Goal: Task Accomplishment & Management: Manage account settings

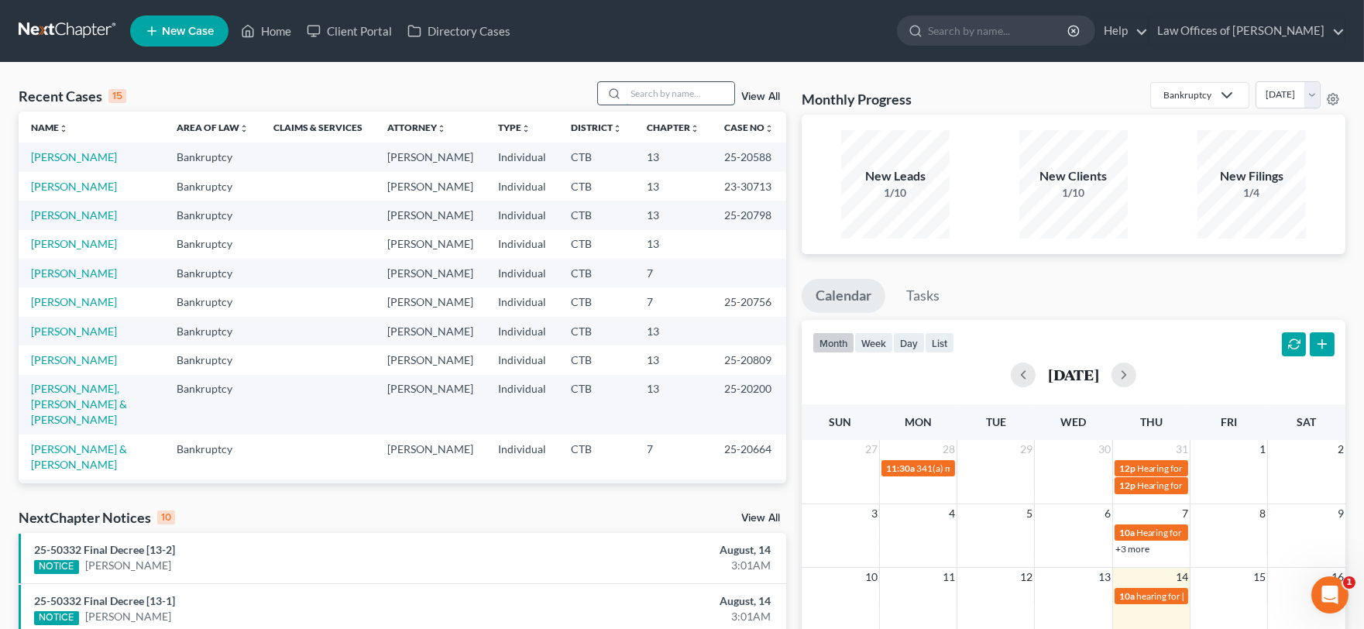
click at [651, 84] on input "search" at bounding box center [680, 93] width 108 height 22
type input "[PERSON_NAME]"
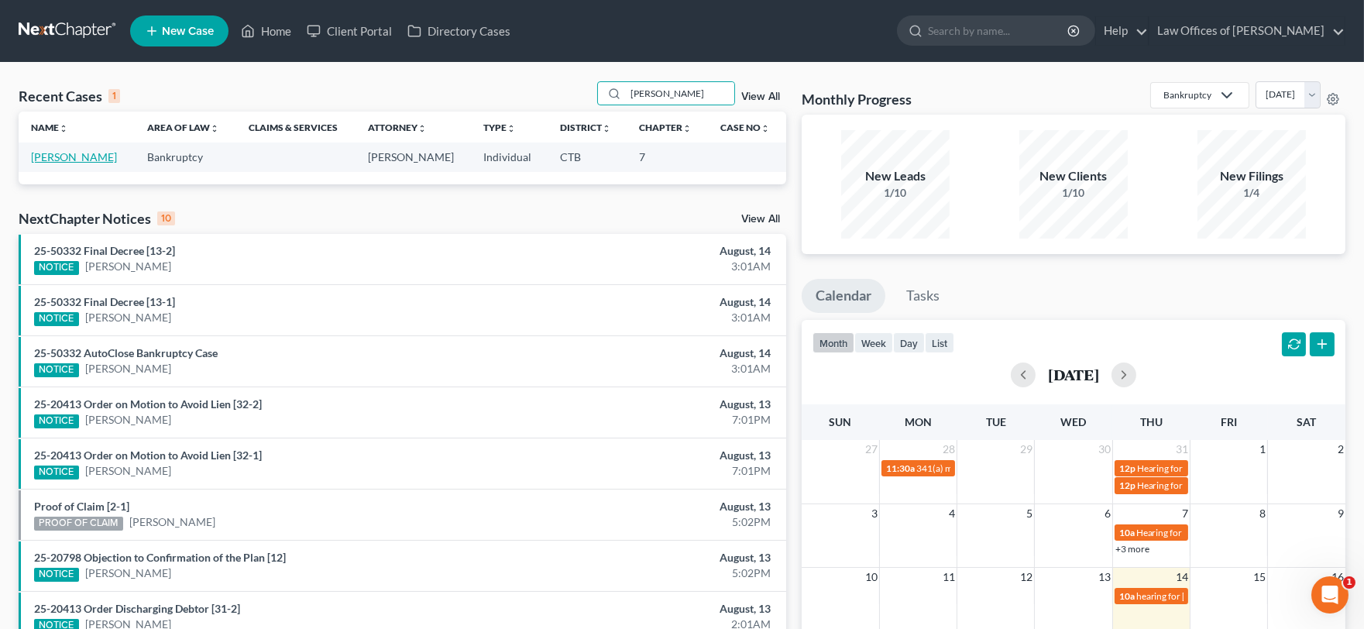
click at [68, 157] on link "[PERSON_NAME]" at bounding box center [74, 156] width 86 height 13
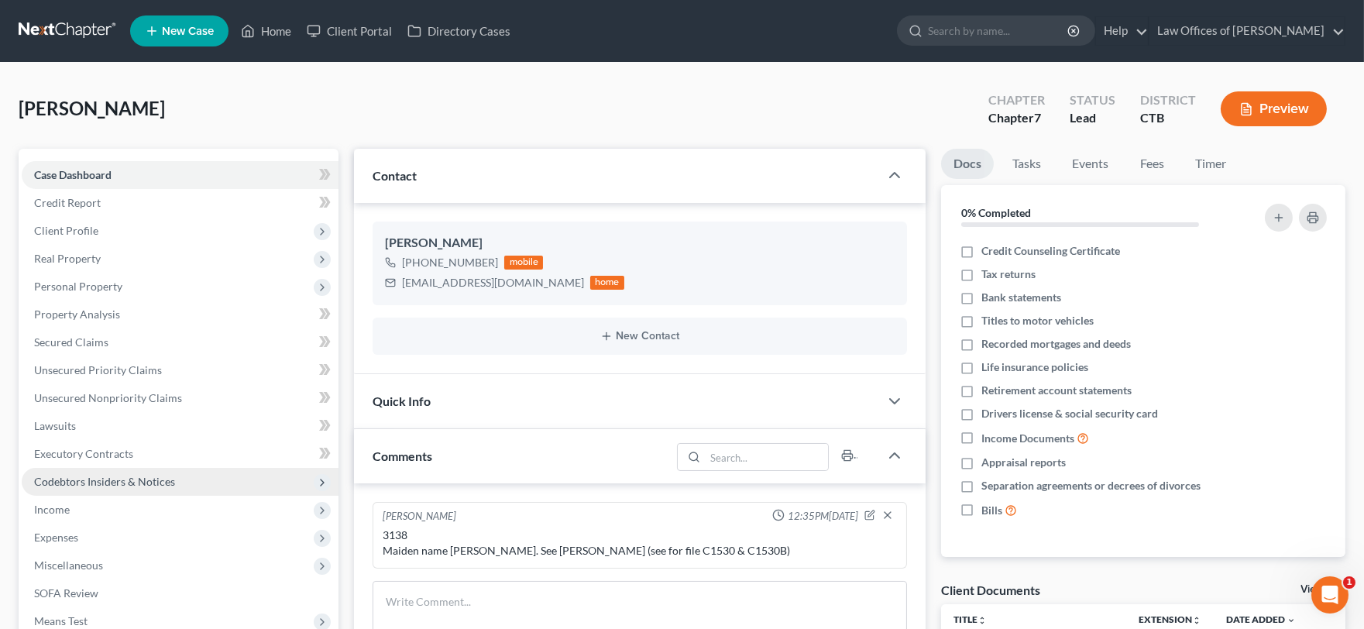
scroll to position [296, 0]
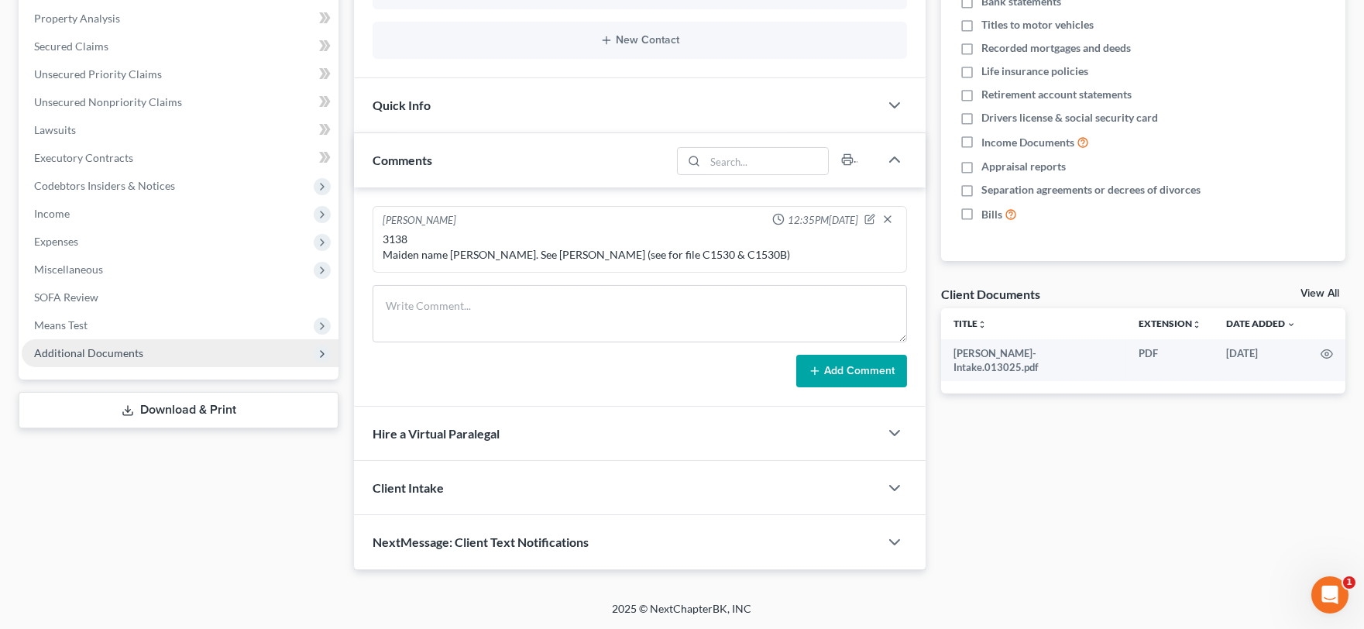
click at [163, 358] on span "Additional Documents" at bounding box center [180, 353] width 317 height 28
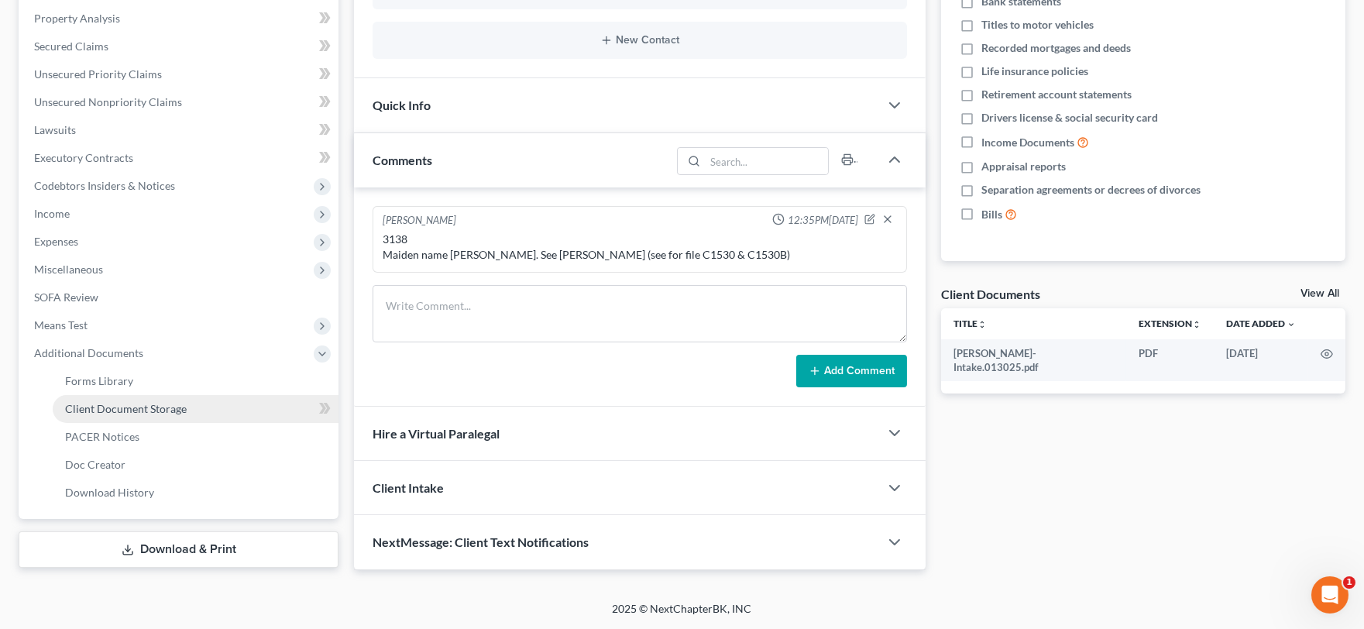
click at [198, 414] on link "Client Document Storage" at bounding box center [196, 409] width 286 height 28
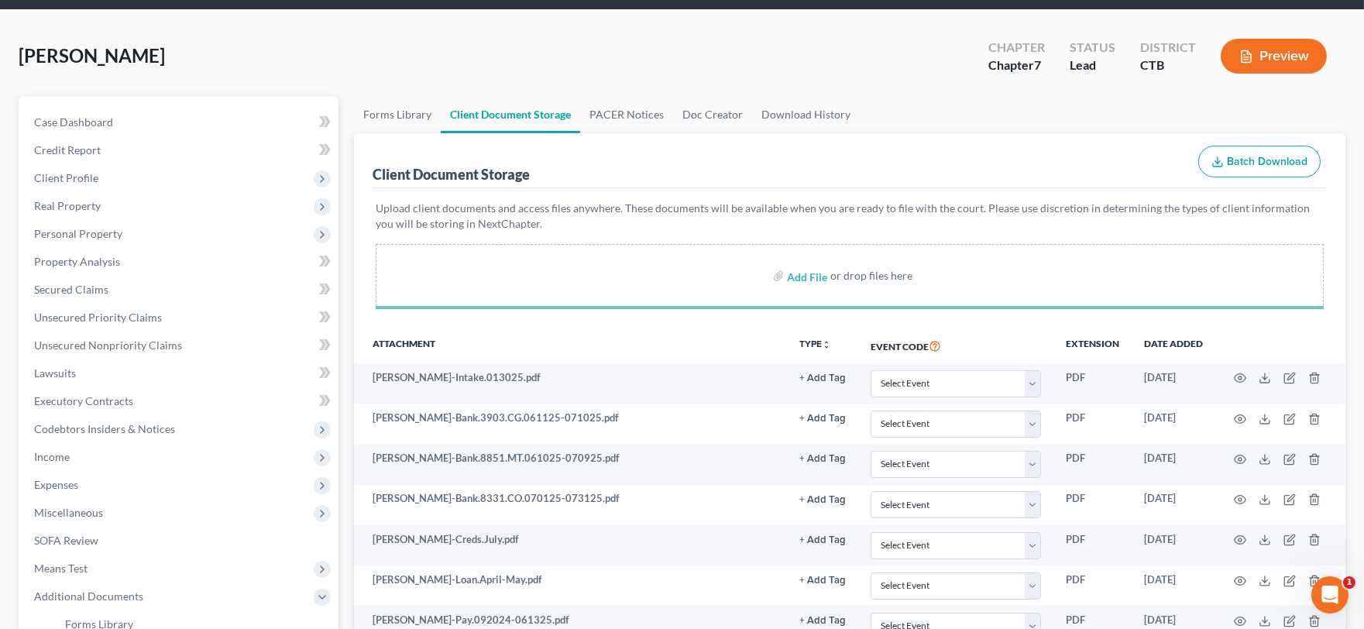
scroll to position [313, 0]
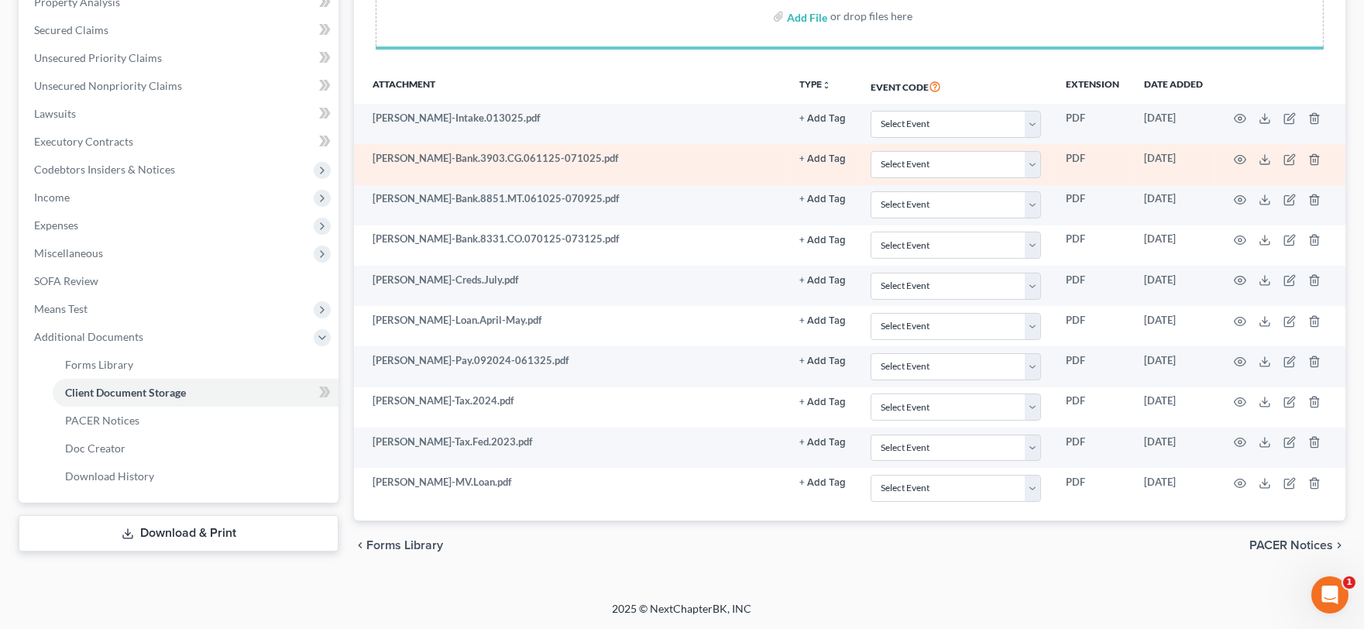
click at [832, 124] on button "+ Add Tag" at bounding box center [822, 119] width 46 height 10
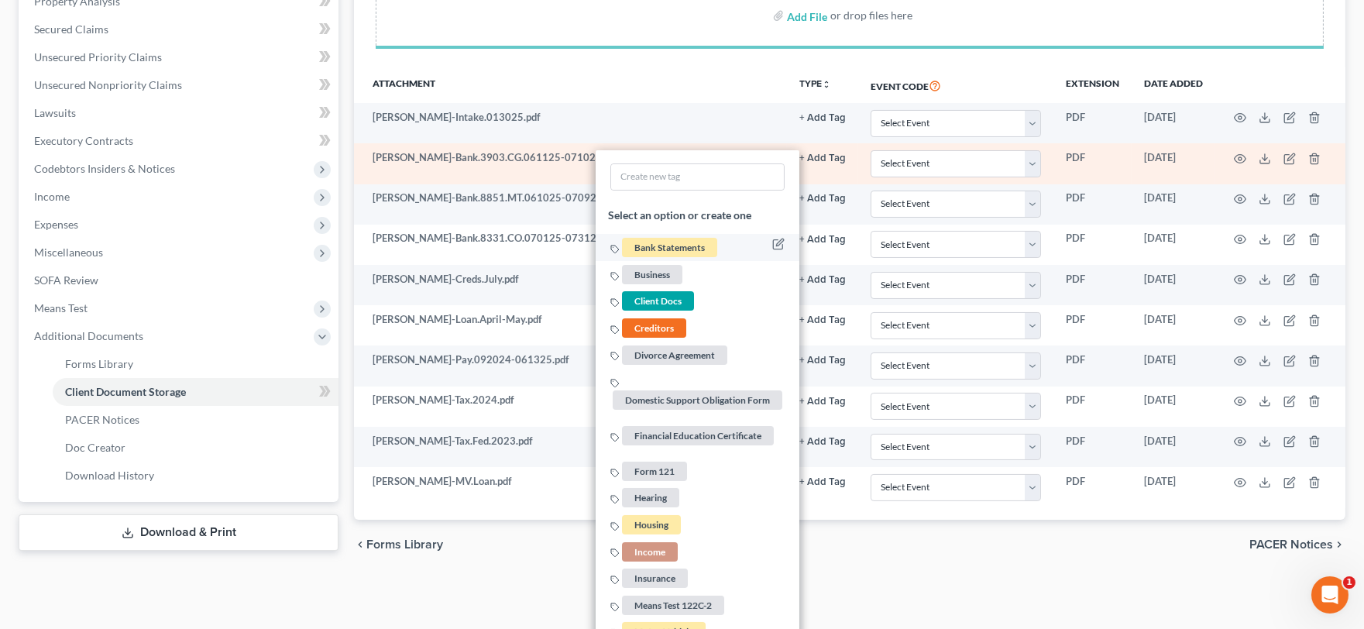
click at [669, 248] on span "Bank Statements" at bounding box center [669, 247] width 95 height 19
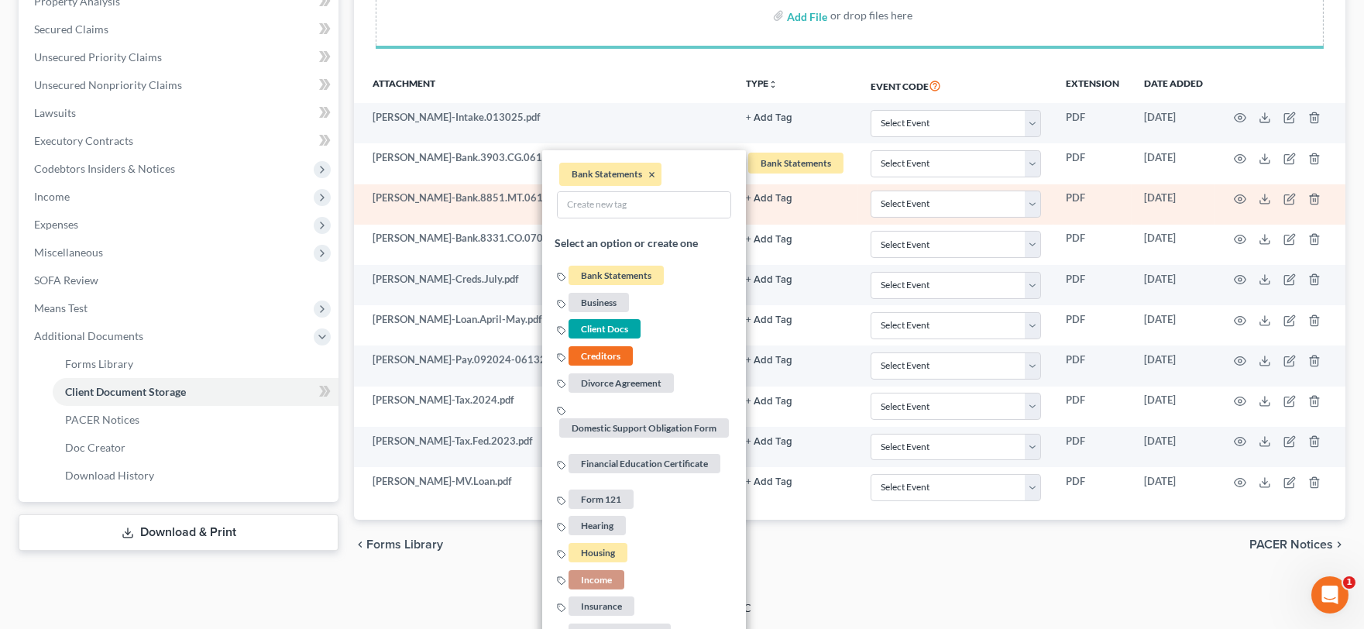
click at [769, 123] on button "+ Add Tag" at bounding box center [769, 118] width 46 height 10
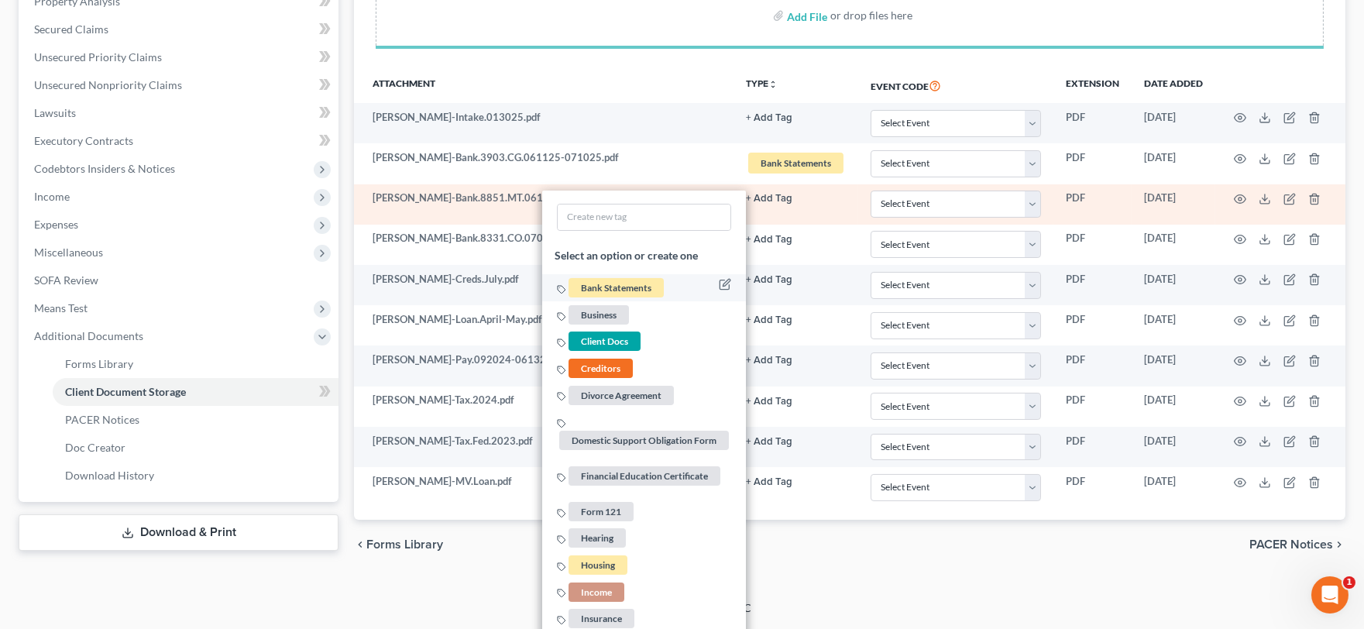
click at [637, 295] on span "Bank Statements" at bounding box center [615, 287] width 95 height 19
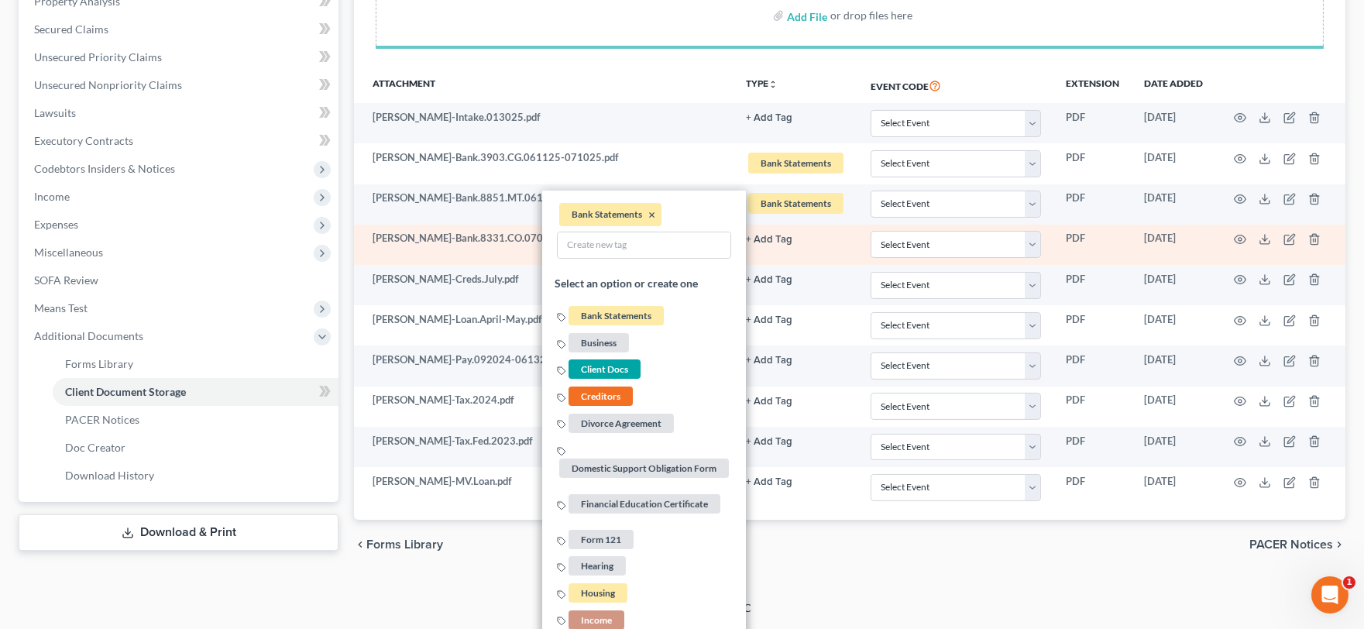
click at [771, 123] on button "+ Add Tag" at bounding box center [769, 118] width 46 height 10
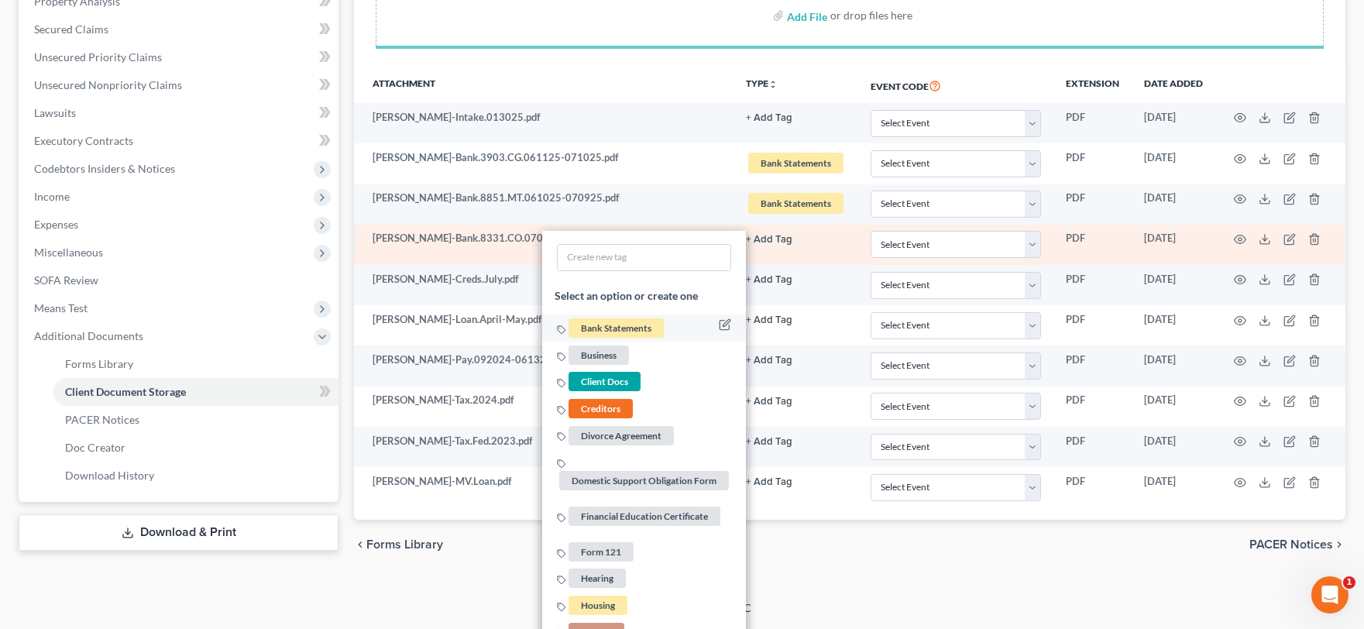
click at [631, 327] on span "Bank Statements" at bounding box center [615, 328] width 95 height 19
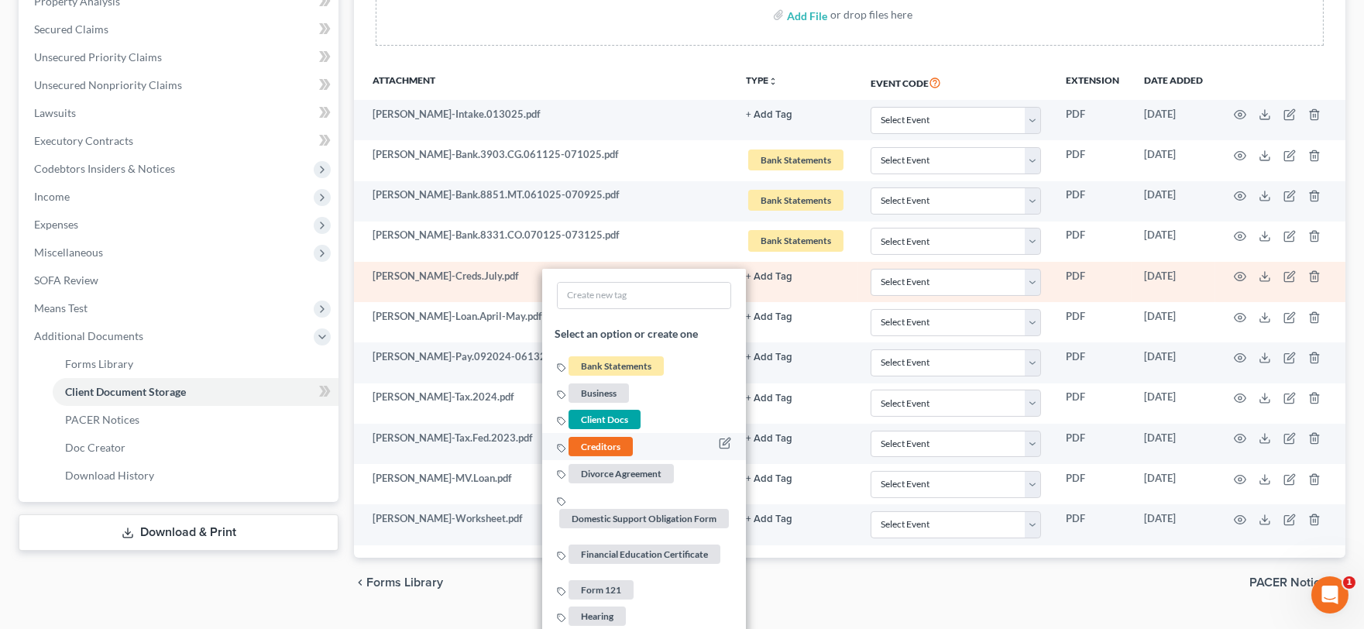
click at [613, 449] on span "Creditors" at bounding box center [600, 446] width 64 height 19
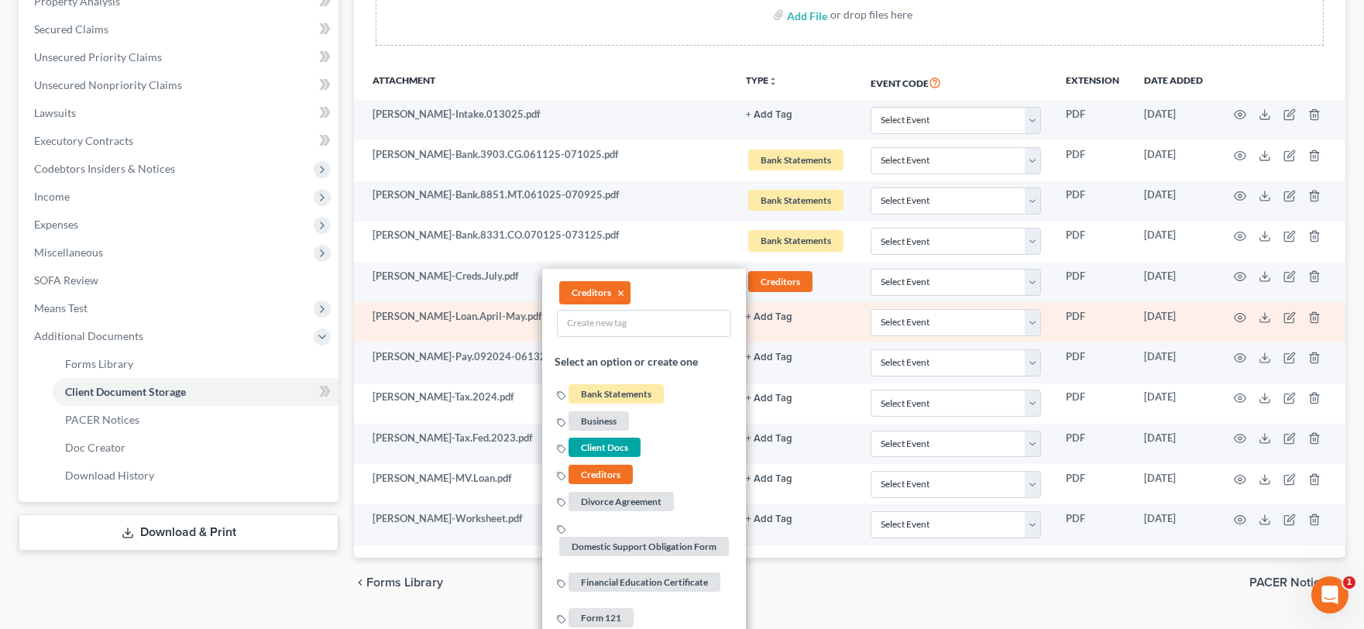
click at [780, 120] on button "+ Add Tag" at bounding box center [769, 115] width 46 height 10
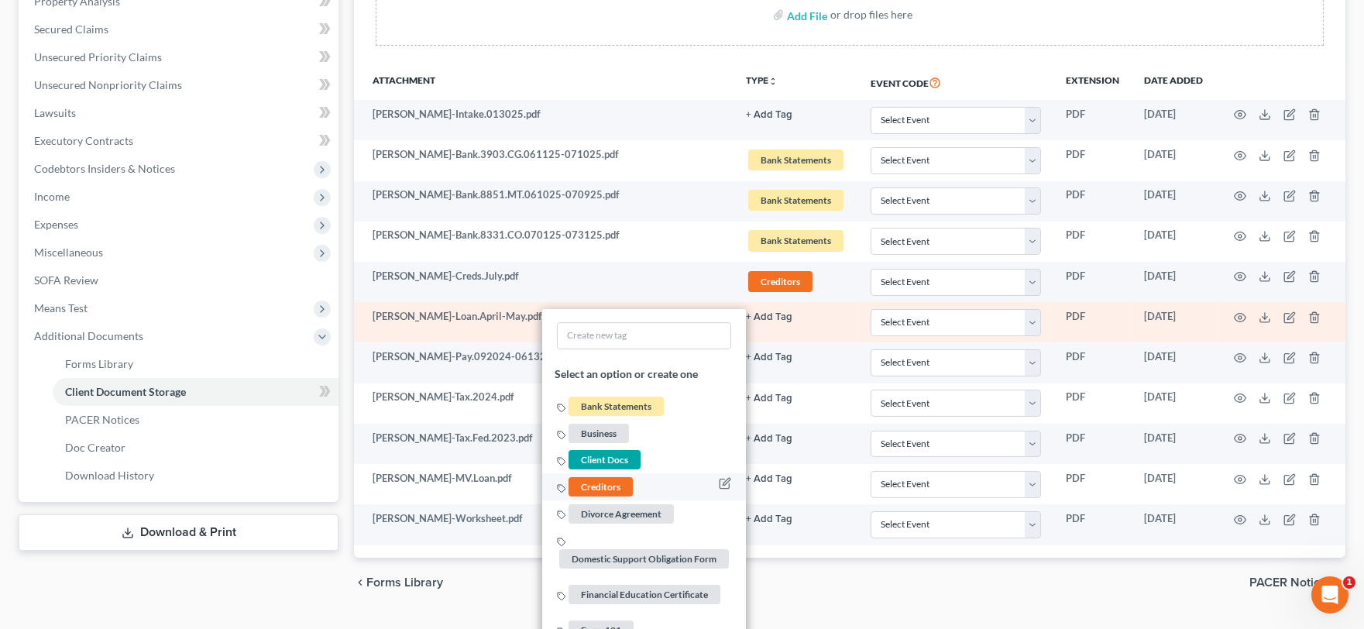
click at [607, 486] on span "Creditors" at bounding box center [600, 486] width 64 height 19
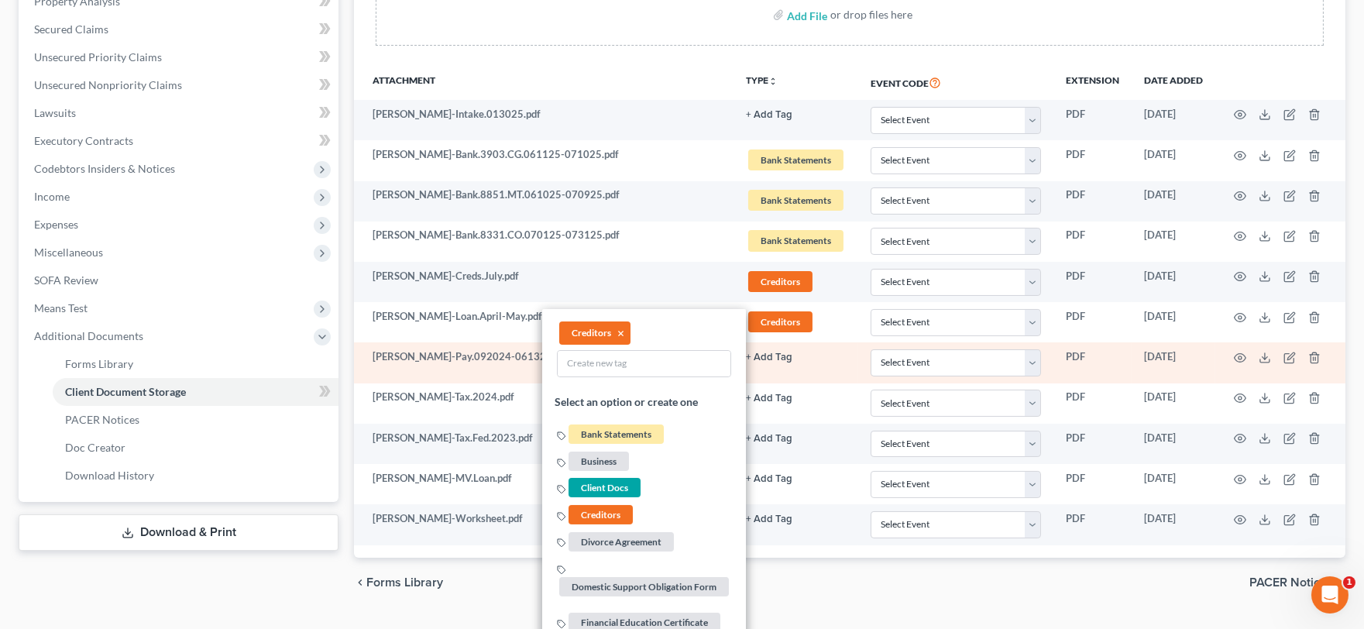
click at [772, 120] on button "+ Add Tag" at bounding box center [769, 115] width 46 height 10
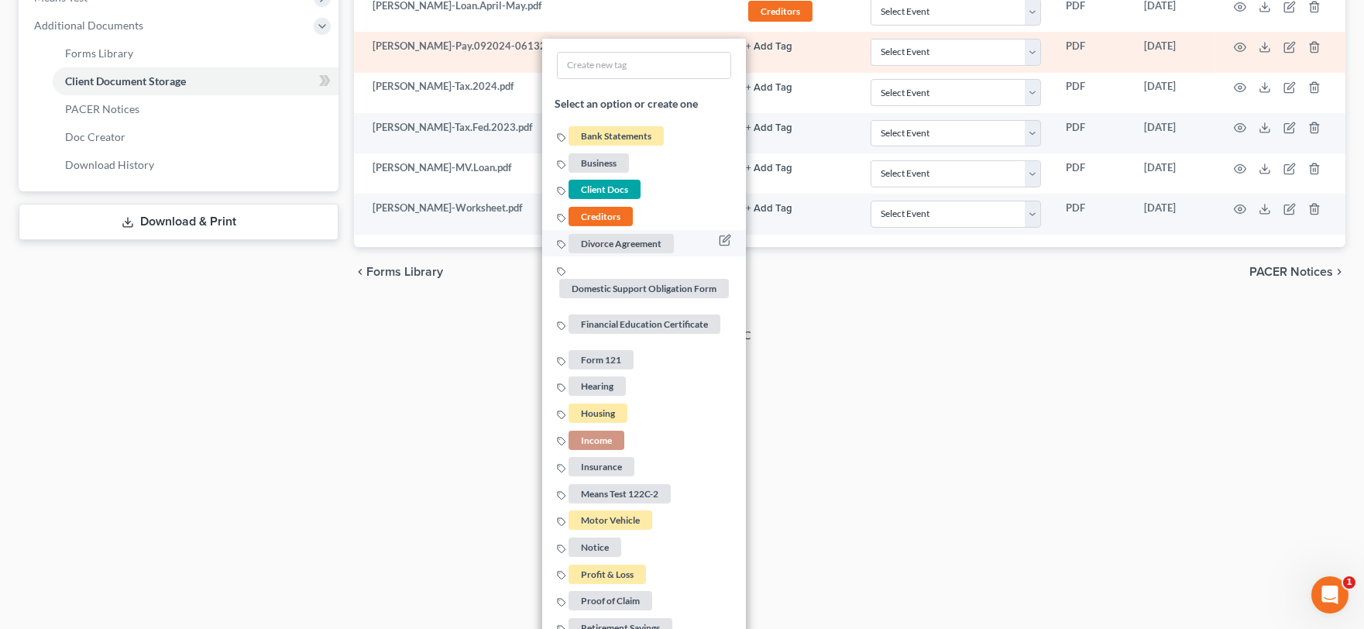
scroll to position [680, 0]
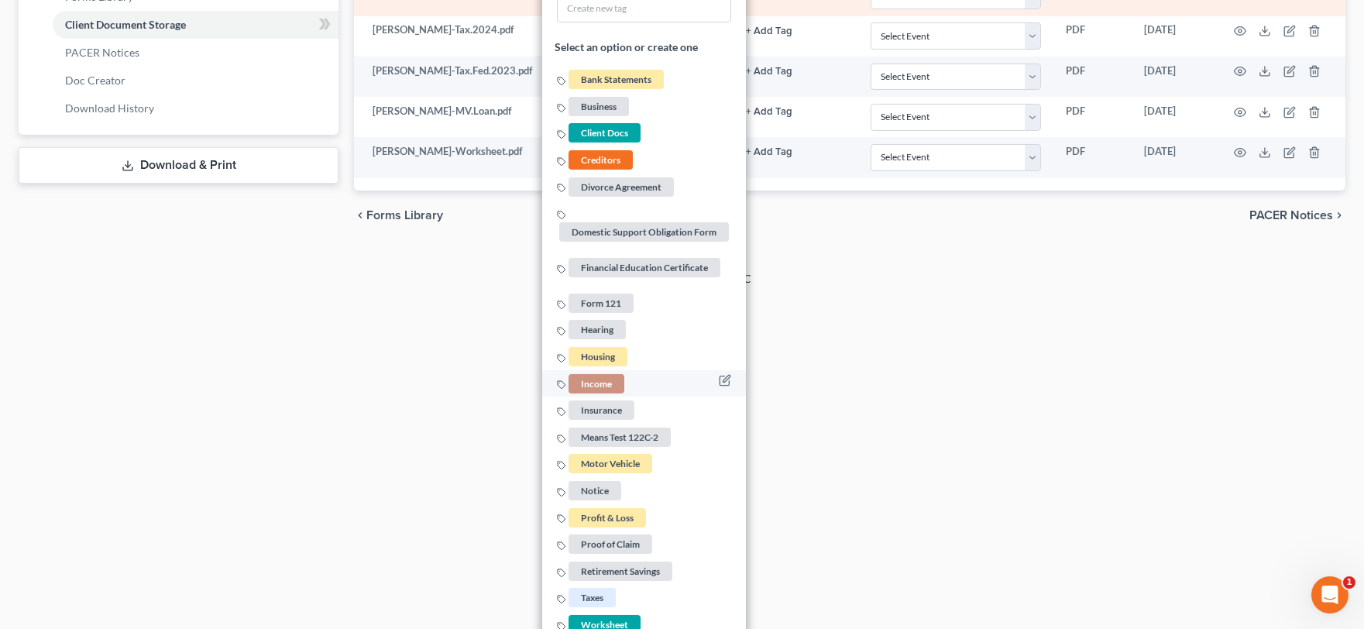
click at [607, 379] on span "Income" at bounding box center [596, 383] width 56 height 19
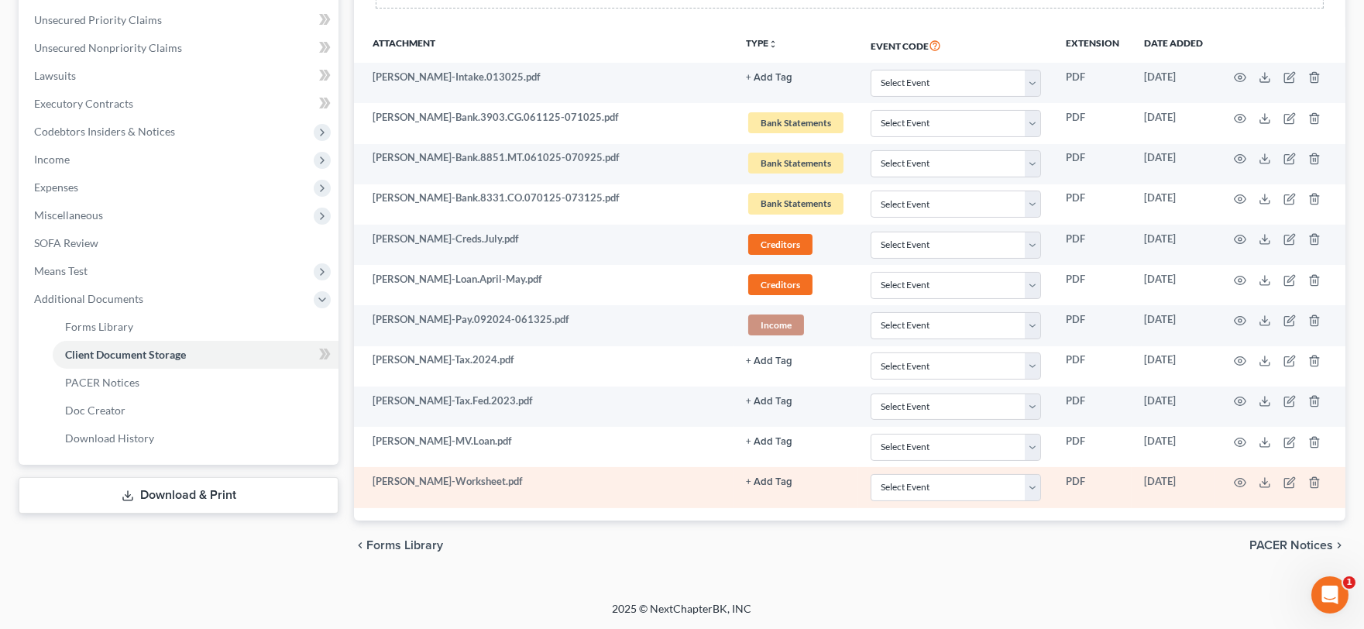
click at [771, 83] on button "+ Add Tag" at bounding box center [769, 78] width 46 height 10
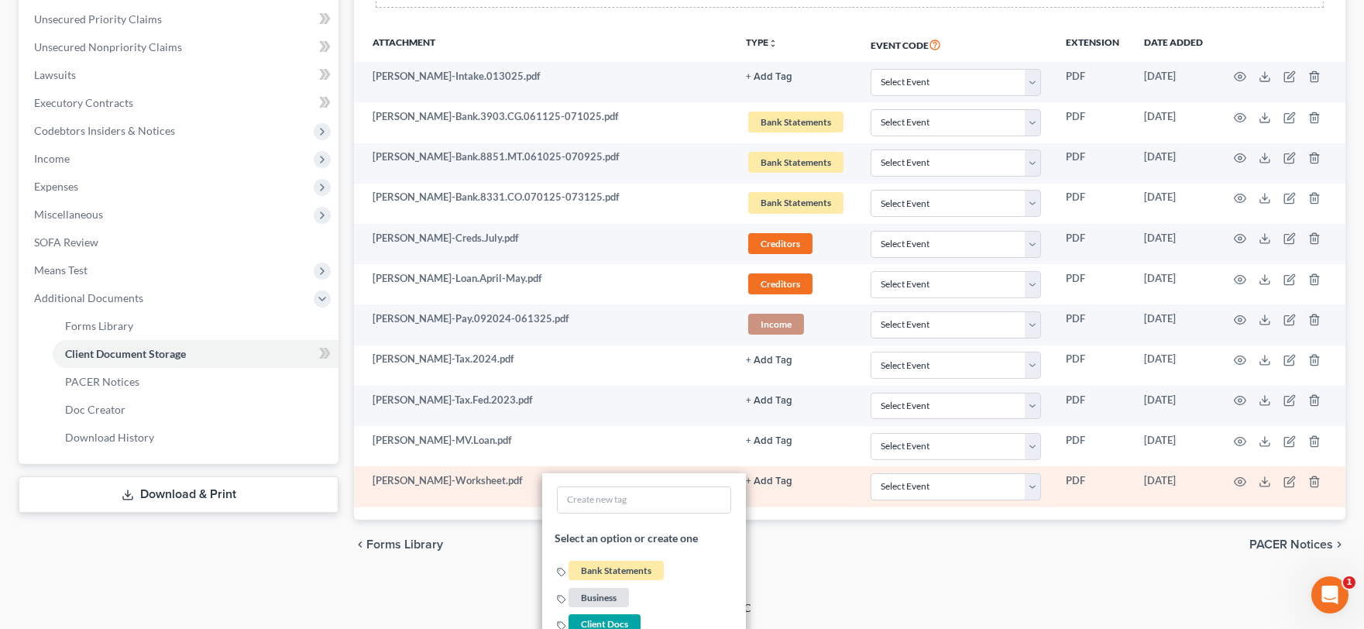
scroll to position [842, 0]
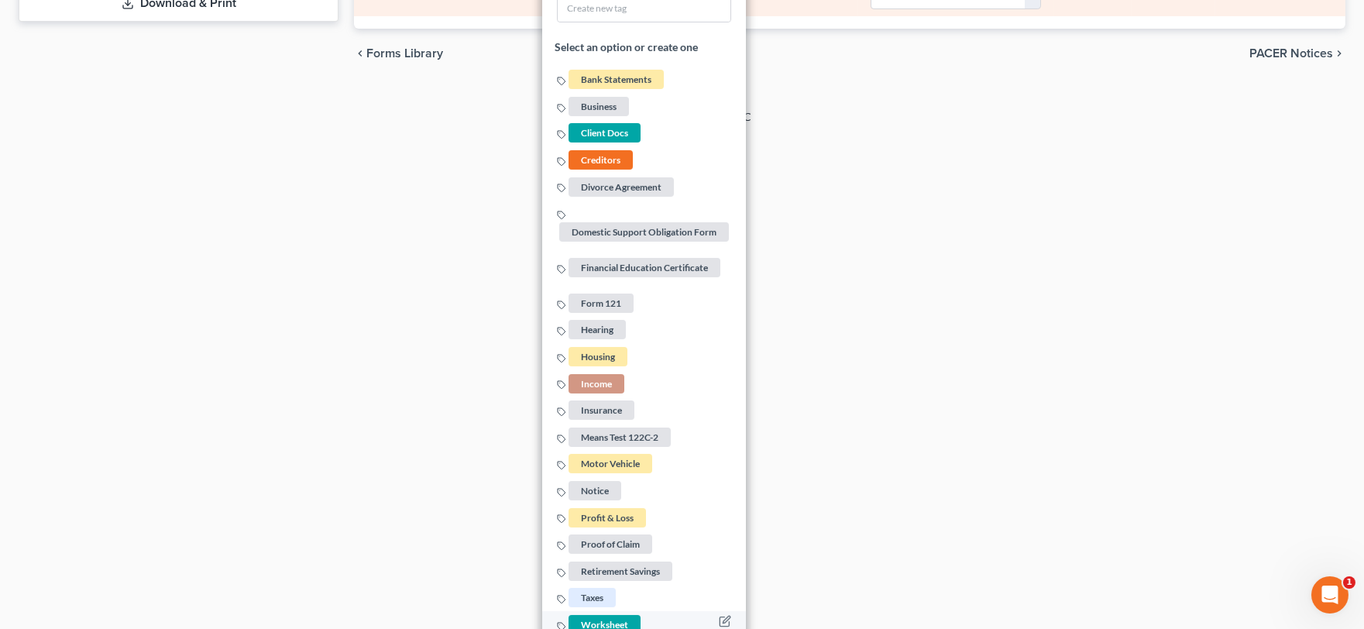
click at [617, 615] on span "Worksheet" at bounding box center [604, 624] width 72 height 19
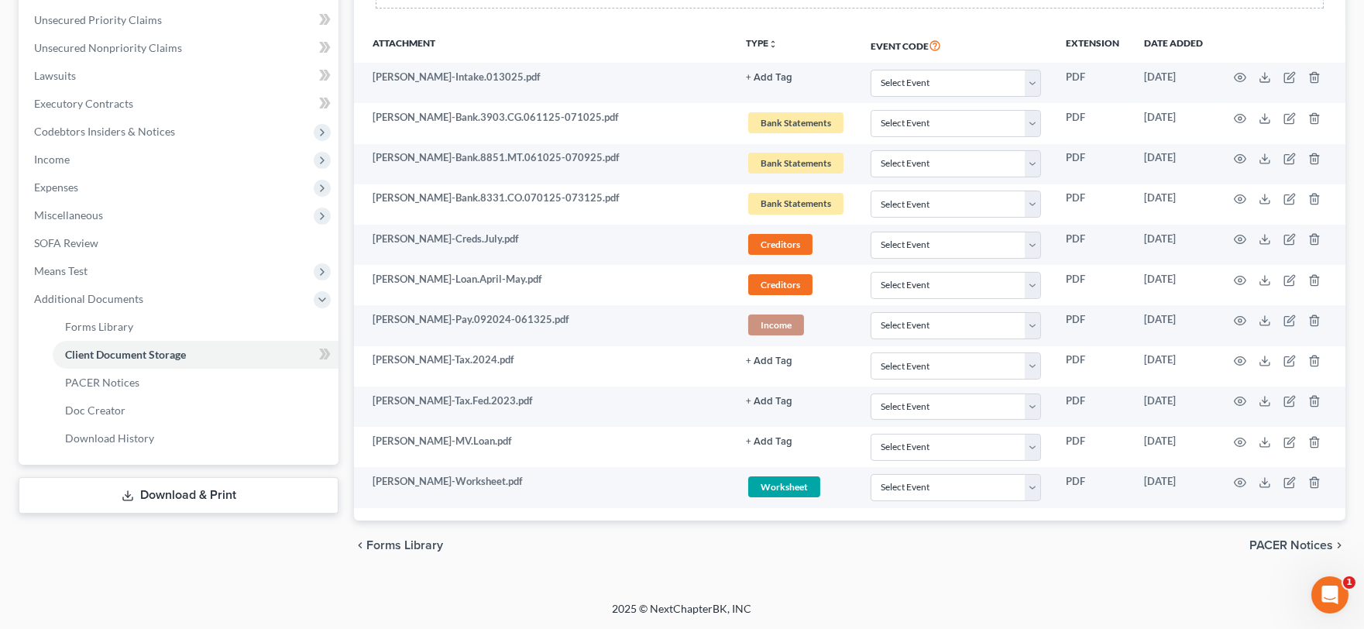
scroll to position [351, 0]
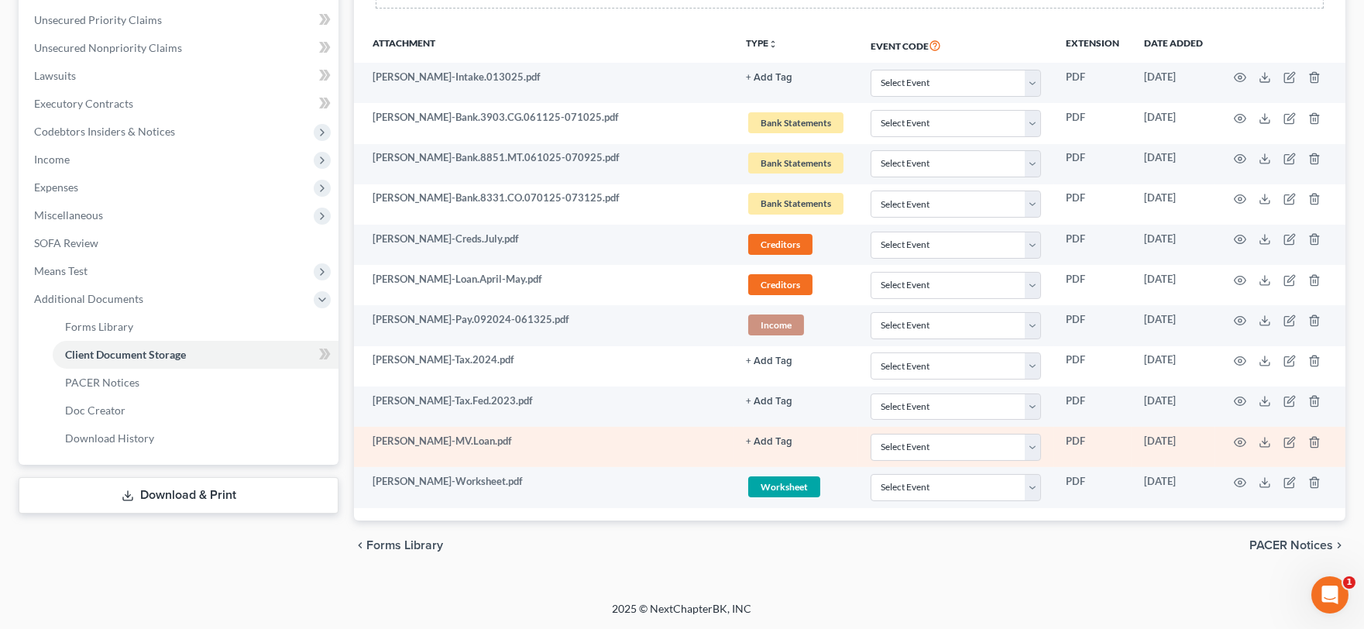
click at [753, 83] on button "+ Add Tag" at bounding box center [769, 78] width 46 height 10
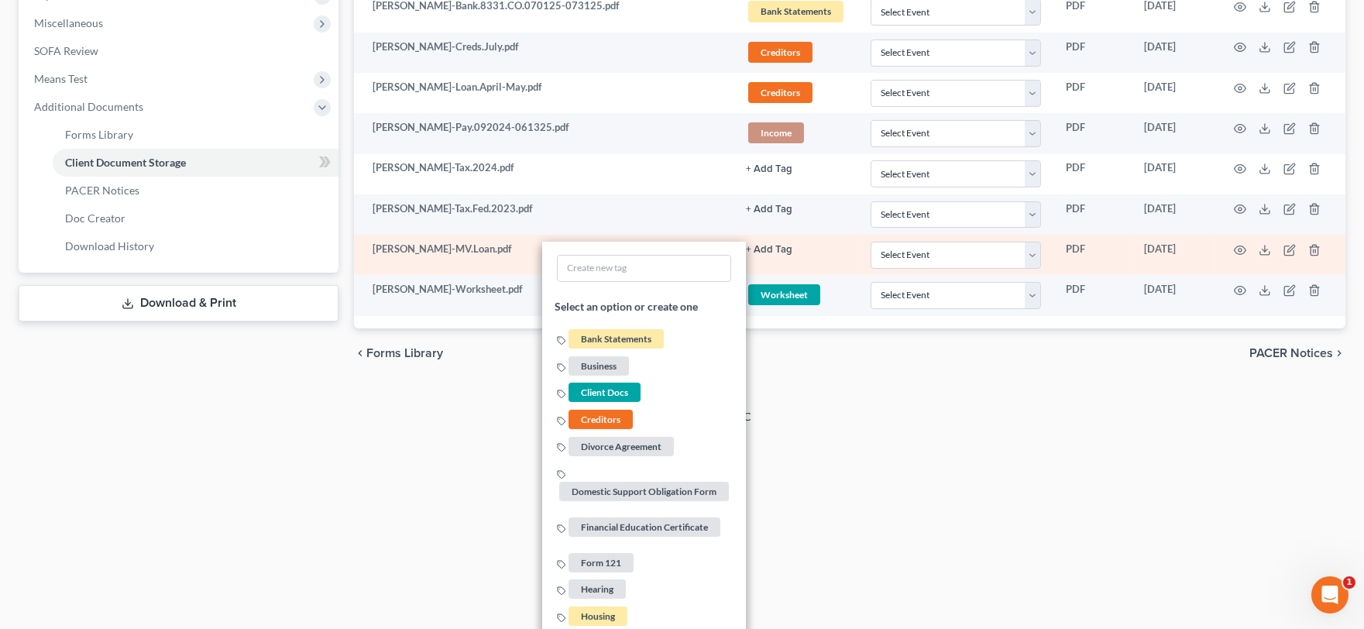
scroll to position [695, 0]
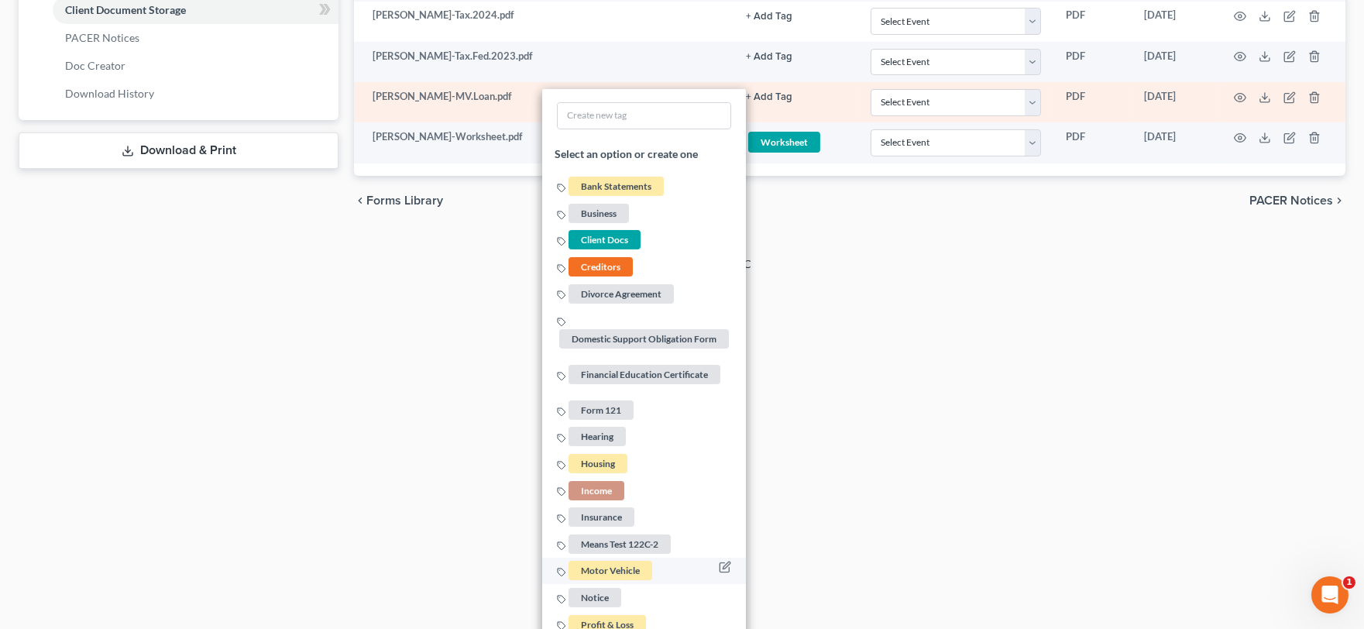
click at [629, 561] on span "Motor Vehicle" at bounding box center [610, 570] width 84 height 19
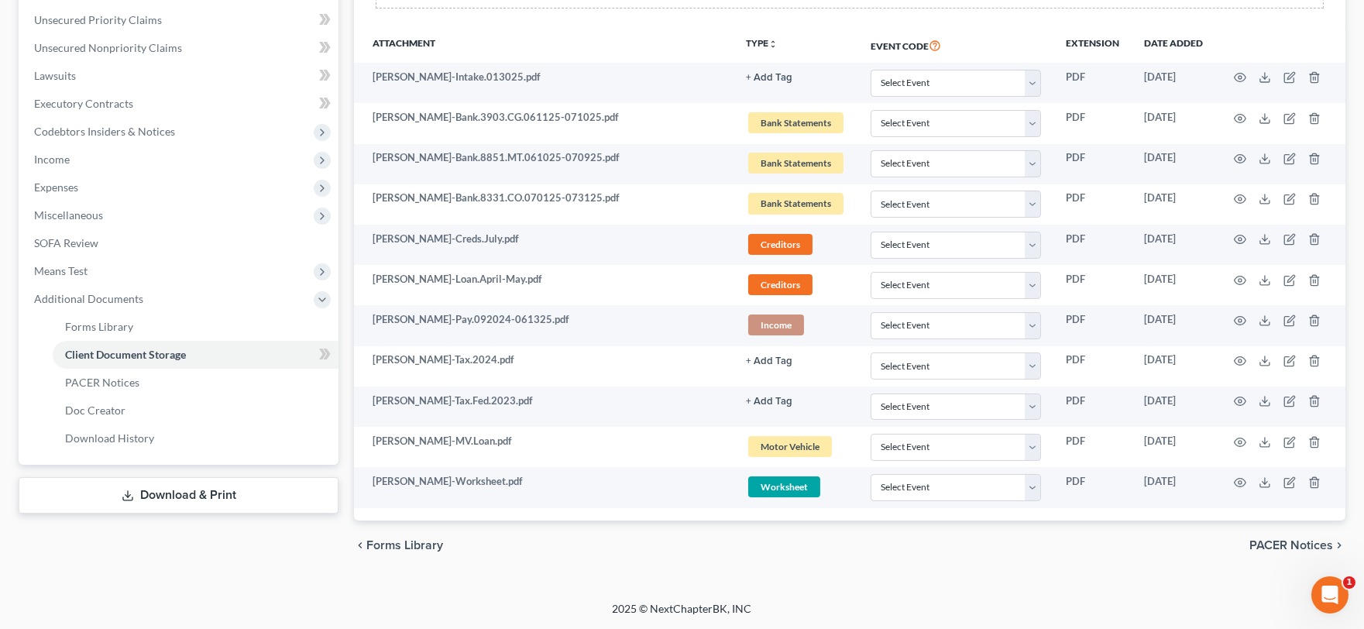
scroll to position [351, 0]
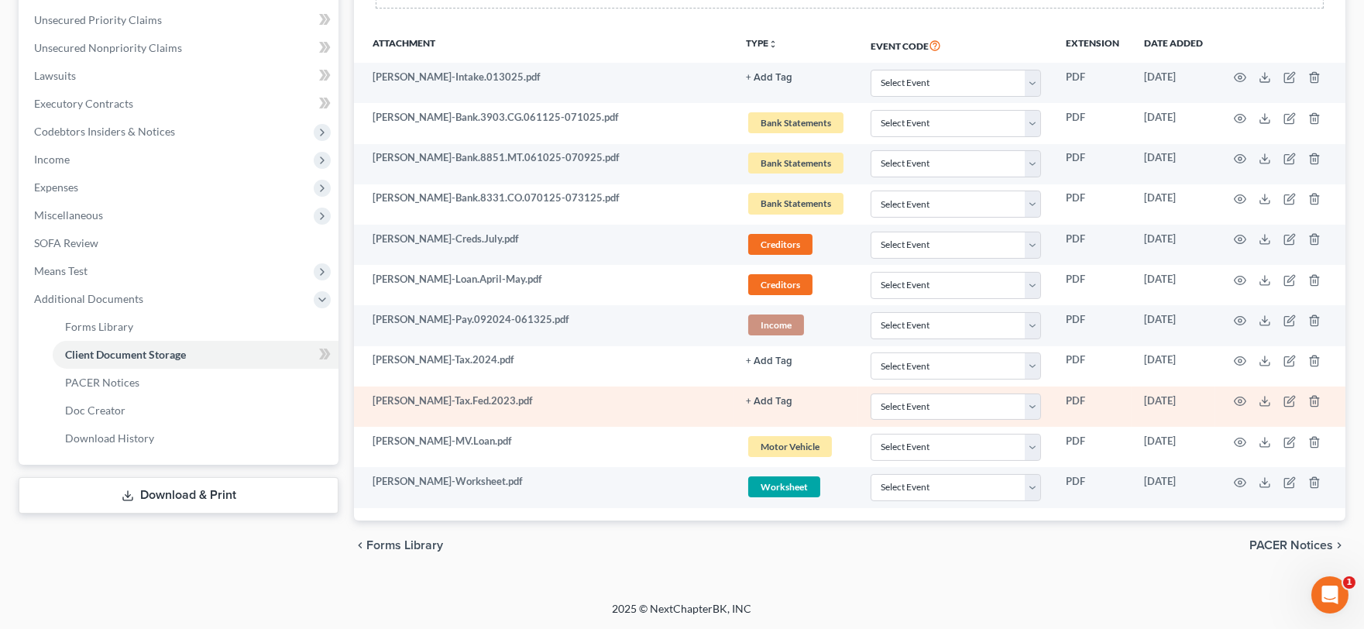
click at [777, 83] on button "+ Add Tag" at bounding box center [769, 78] width 46 height 10
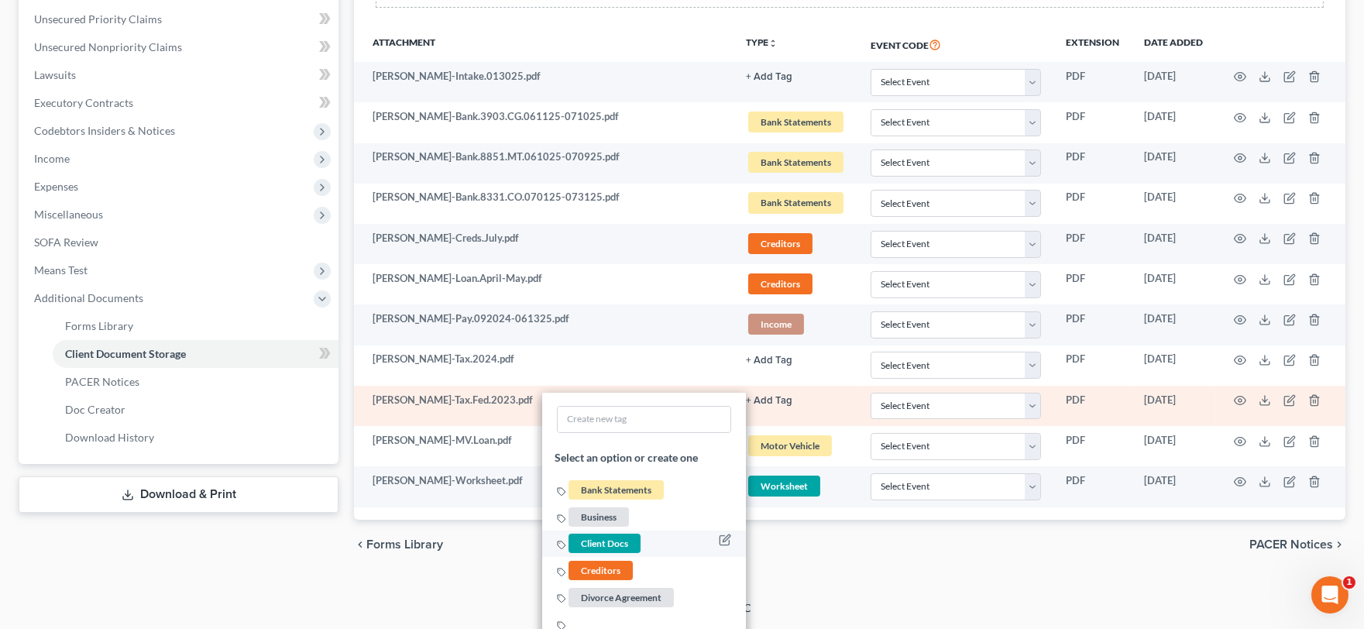
scroll to position [761, 0]
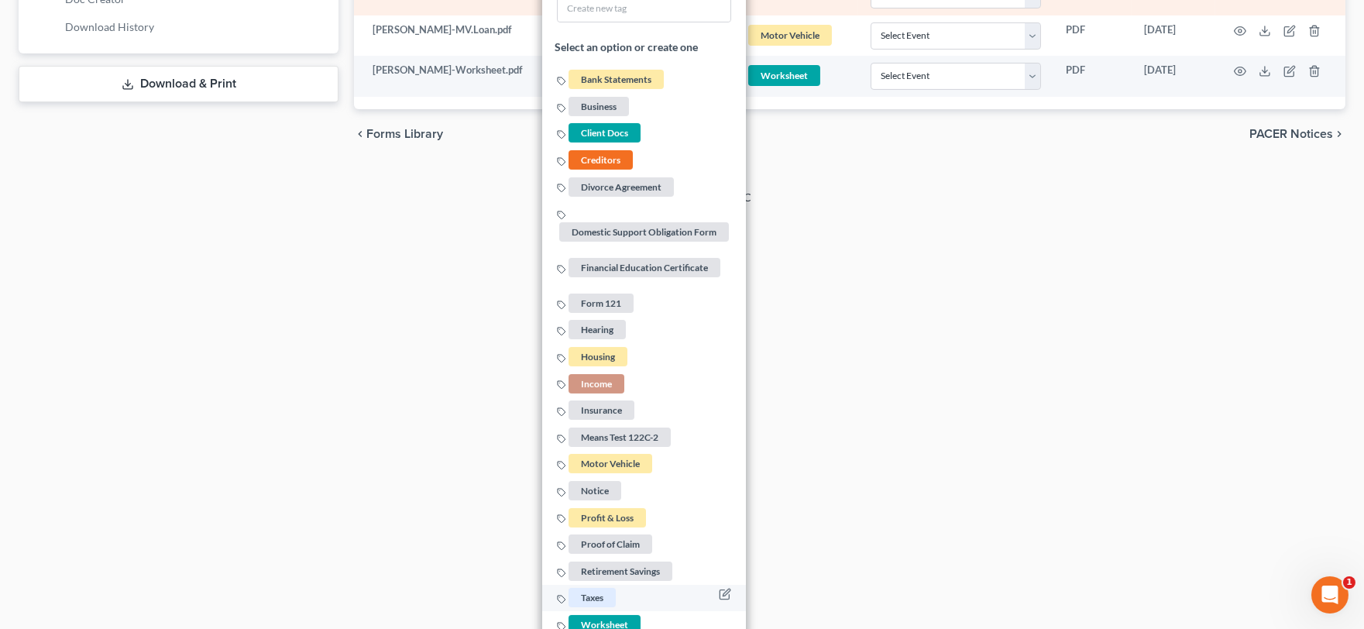
click at [594, 588] on span "Taxes" at bounding box center [591, 597] width 47 height 19
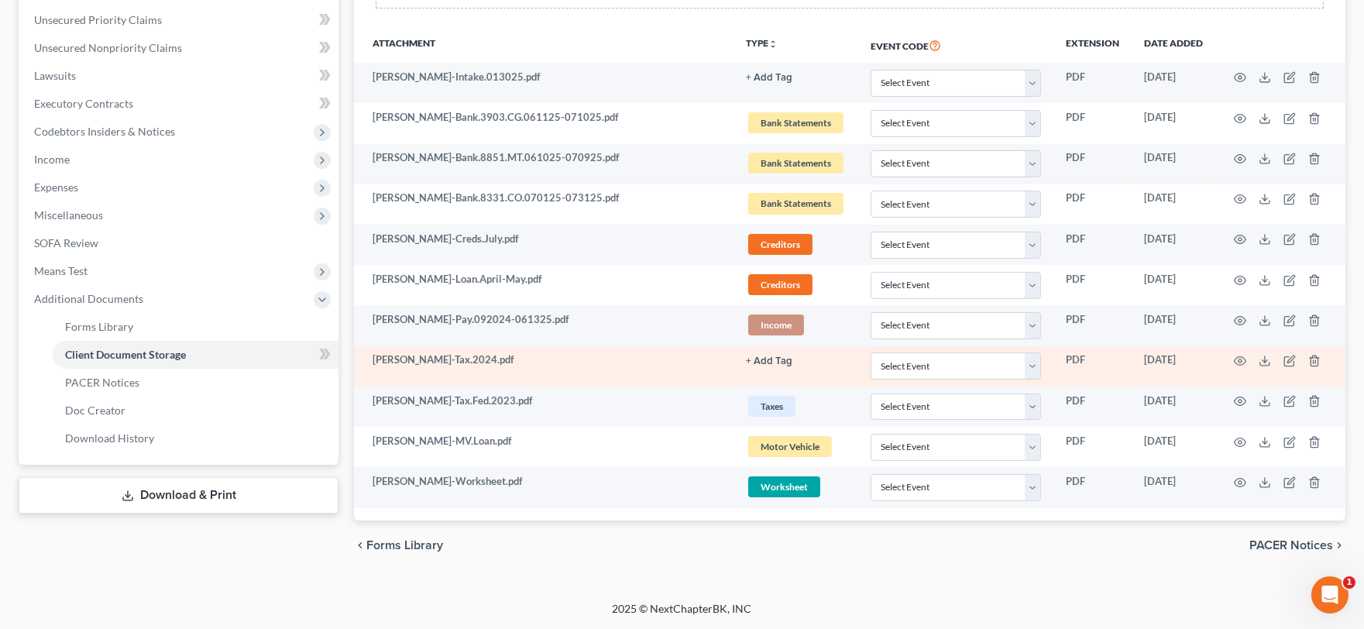
click at [762, 83] on button "+ Add Tag" at bounding box center [769, 78] width 46 height 10
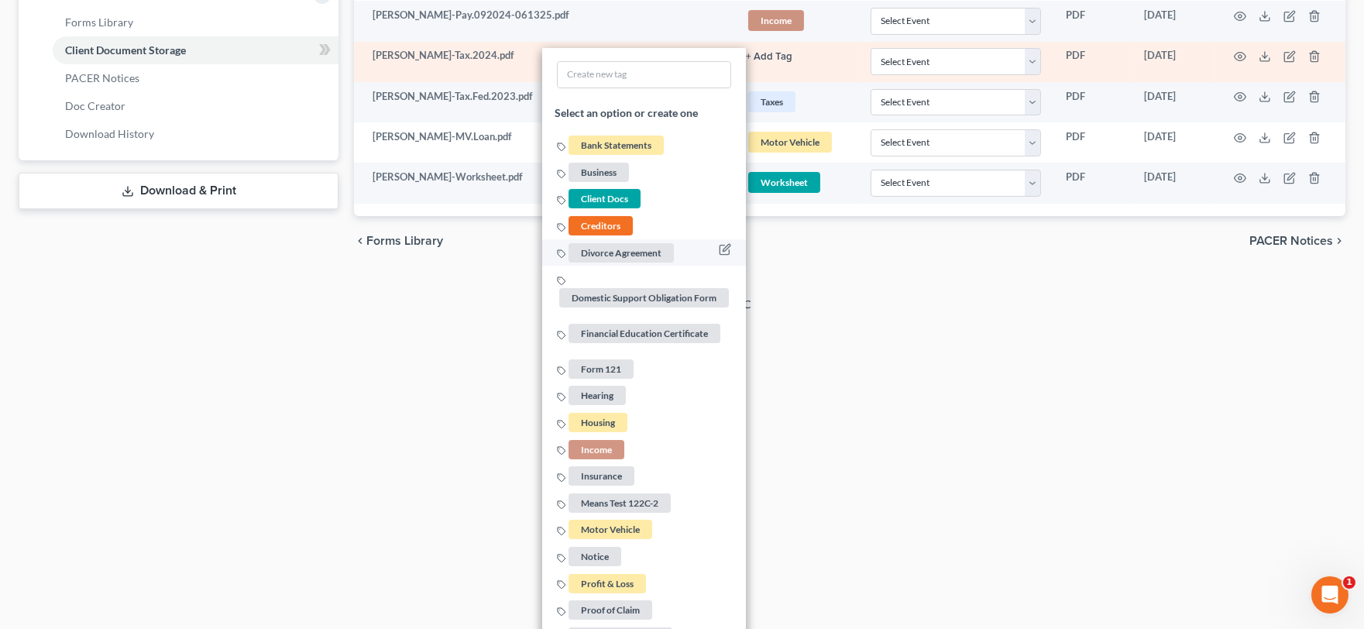
scroll to position [721, 0]
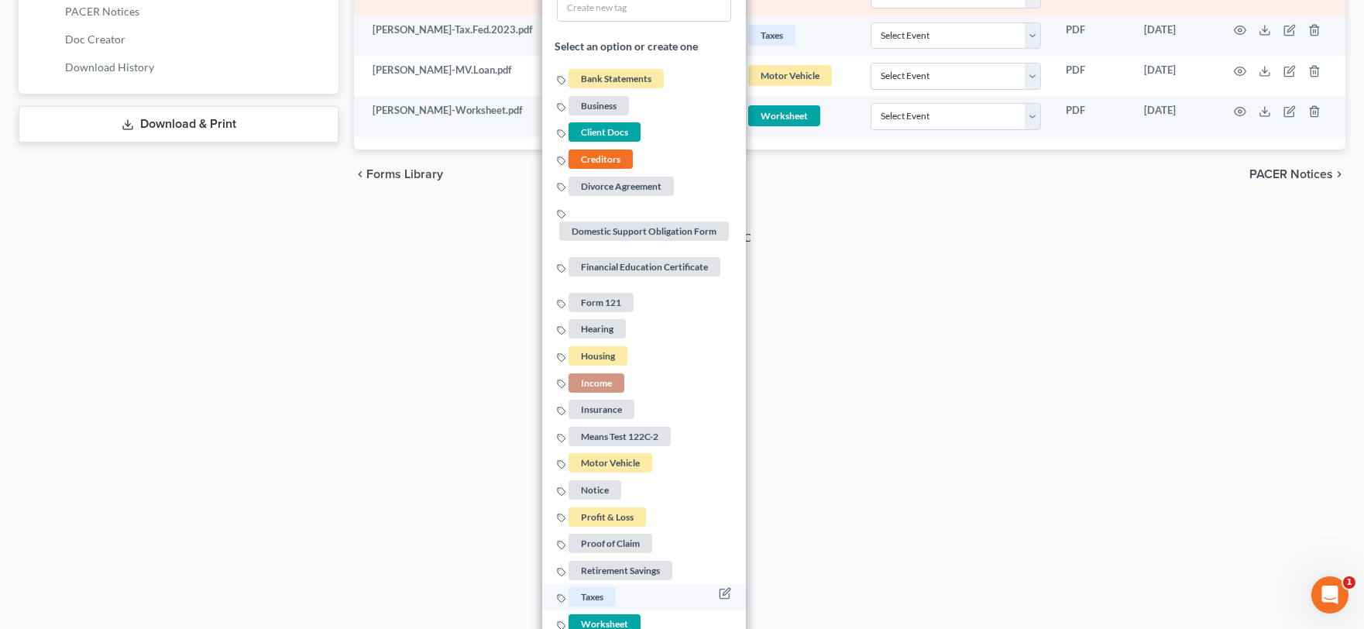
click at [586, 588] on span "Taxes" at bounding box center [591, 597] width 47 height 19
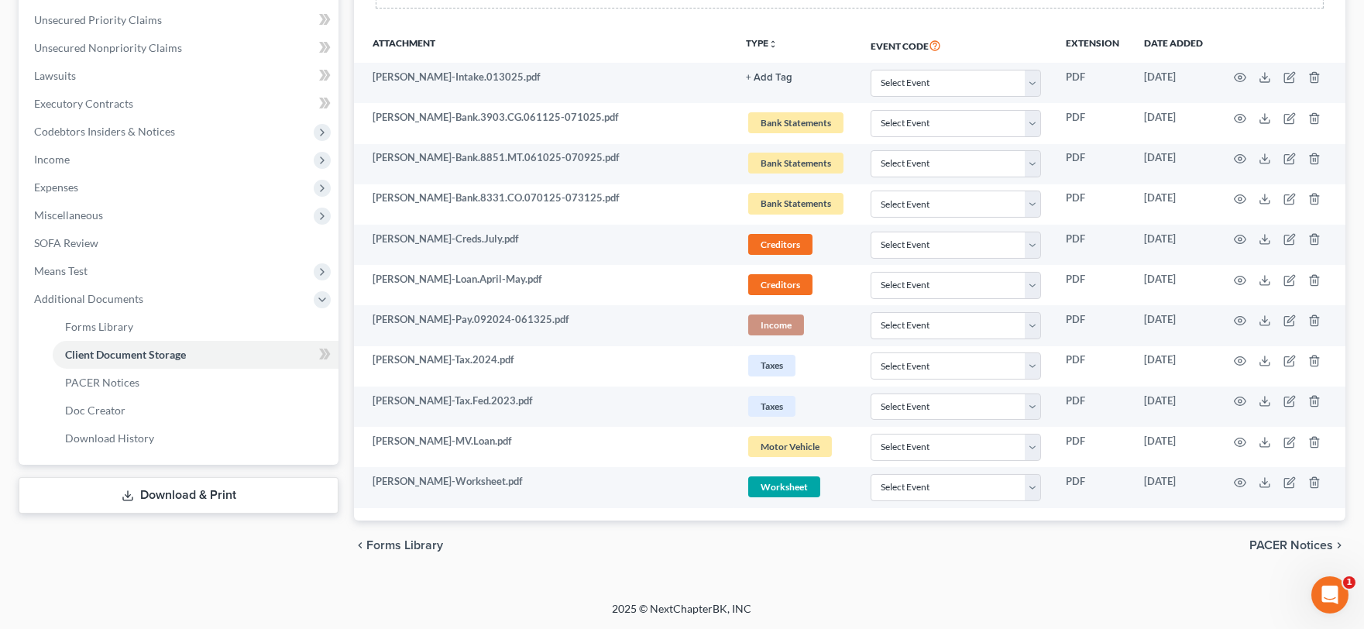
scroll to position [0, 0]
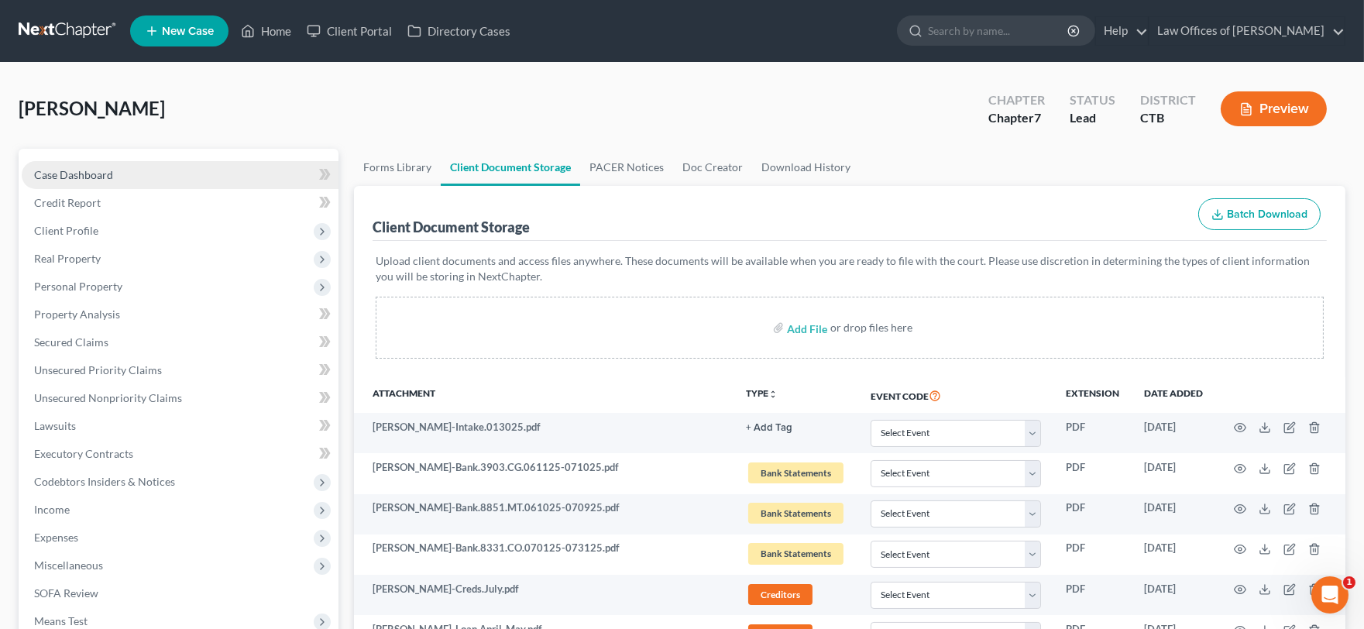
click at [199, 173] on link "Case Dashboard" at bounding box center [180, 175] width 317 height 28
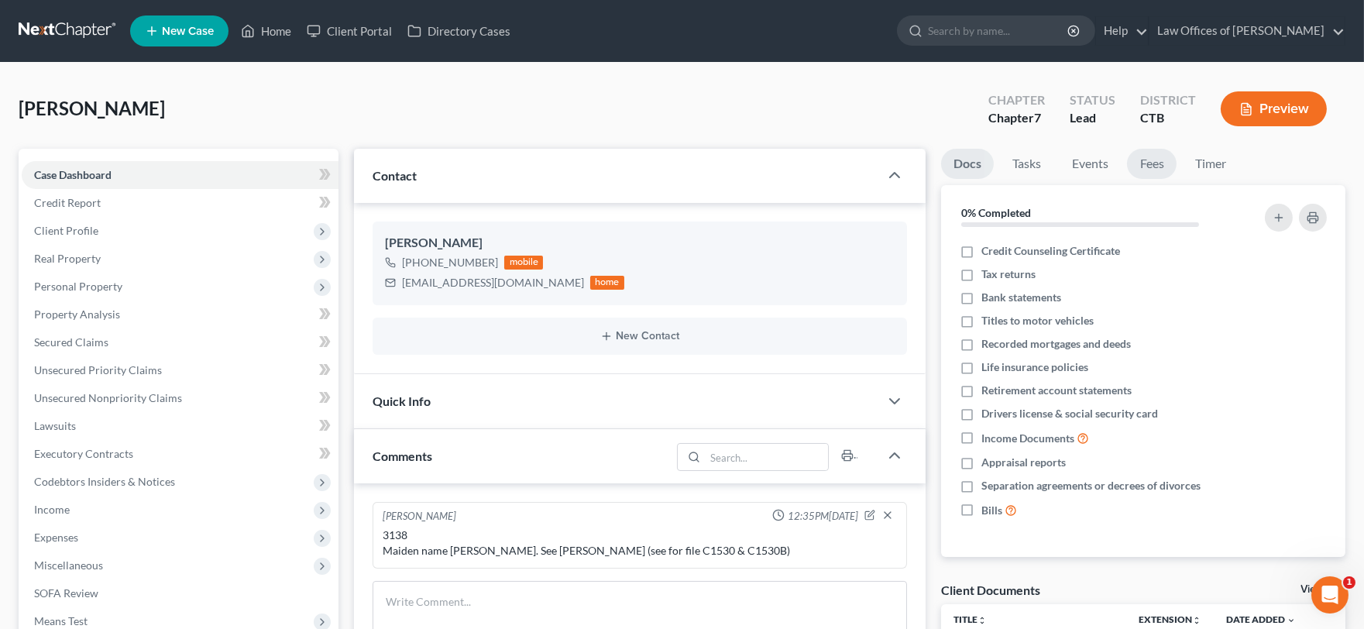
click at [1152, 168] on link "Fees" at bounding box center [1152, 164] width 50 height 30
